Goal: Information Seeking & Learning: Learn about a topic

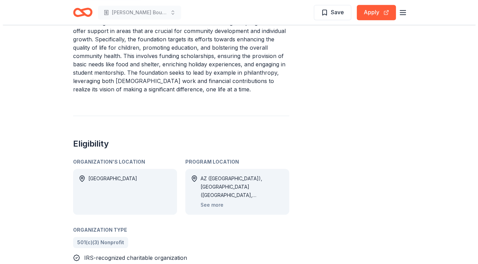
scroll to position [312, 0]
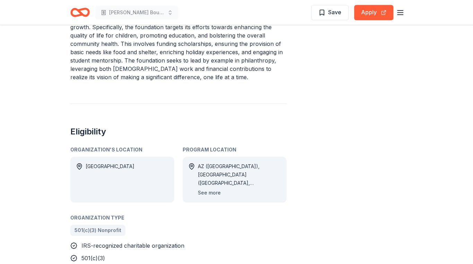
click at [205, 193] on button "See more" at bounding box center [209, 192] width 23 height 8
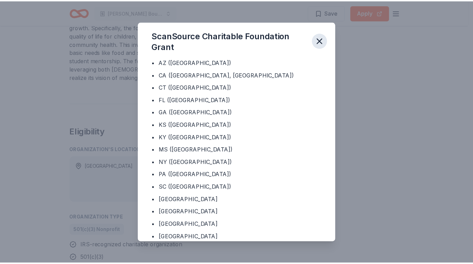
scroll to position [0, 0]
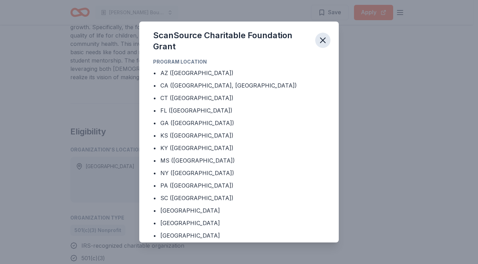
click at [326, 41] on icon "button" at bounding box center [323, 40] width 10 height 10
